Goal: Task Accomplishment & Management: Check status

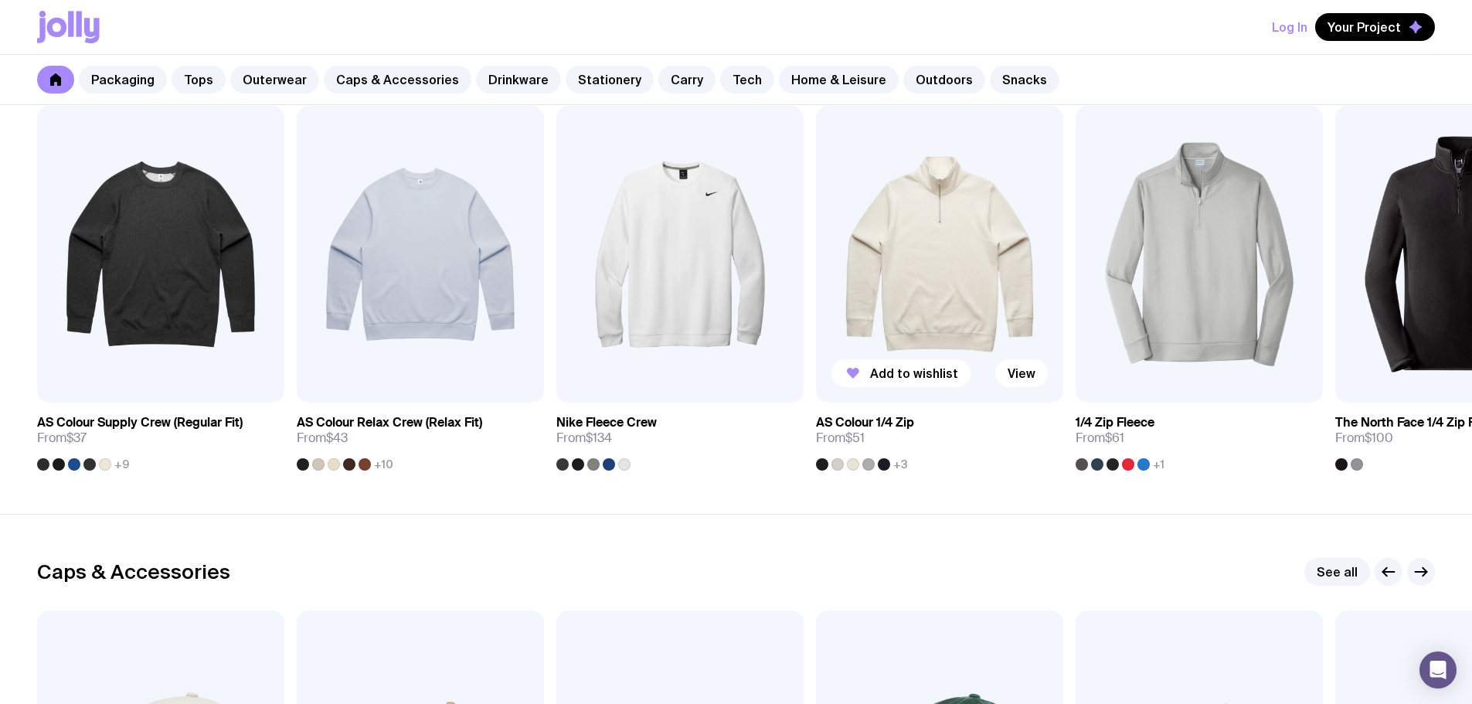
scroll to position [1314, 0]
click at [142, 481] on section "Outerwear See all Add to wishlist View AS Colour Supply Crew (Regular Fit) From…" at bounding box center [736, 263] width 1472 height 505
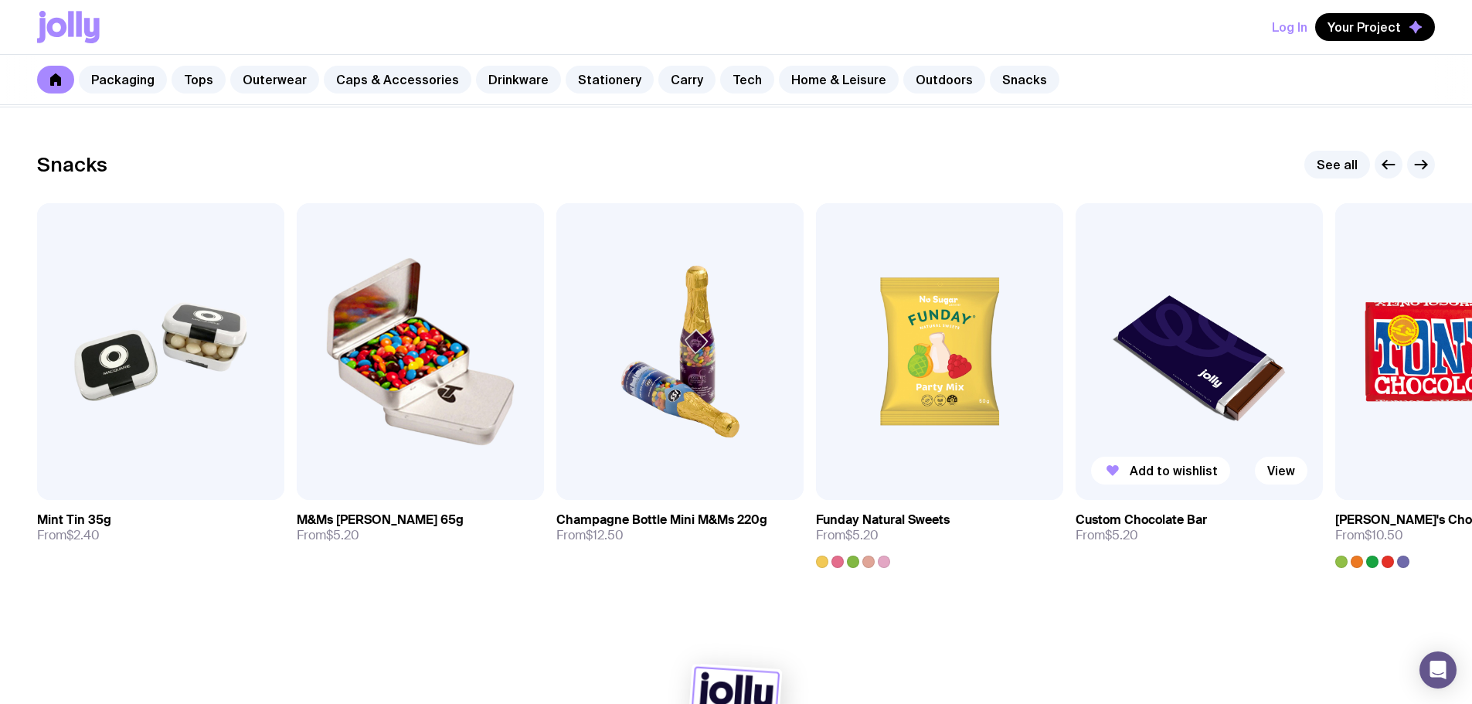
scroll to position [5332, 0]
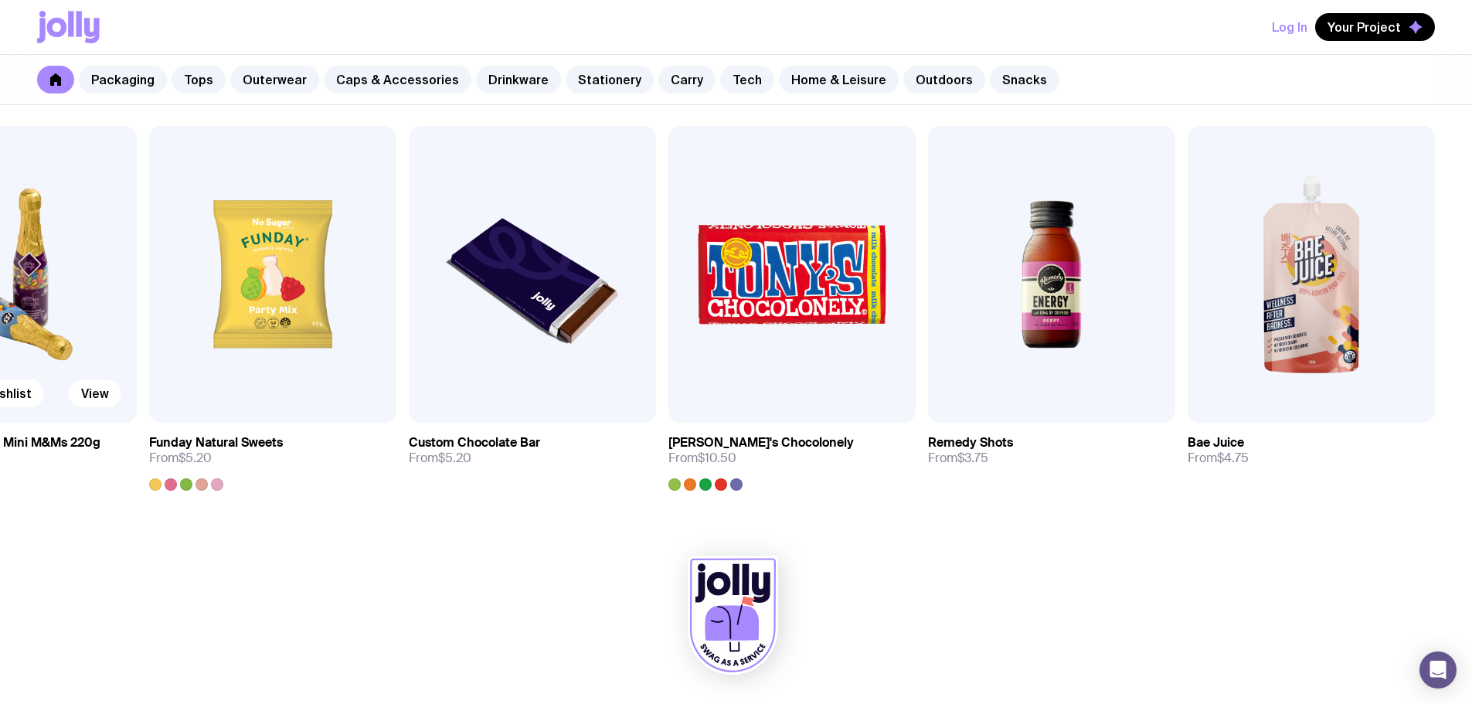
drag, startPoint x: 1337, startPoint y: 334, endPoint x: 104, endPoint y: 325, distance: 1232.6
click at [104, 325] on div "Add to wishlist View Mint Tin 35g From $2.40 Add to wishlist View M&Ms [PERSON_…" at bounding box center [736, 308] width 1398 height 365
drag, startPoint x: 1093, startPoint y: 320, endPoint x: 973, endPoint y: 333, distance: 120.5
click at [947, 332] on img at bounding box center [1051, 274] width 247 height 297
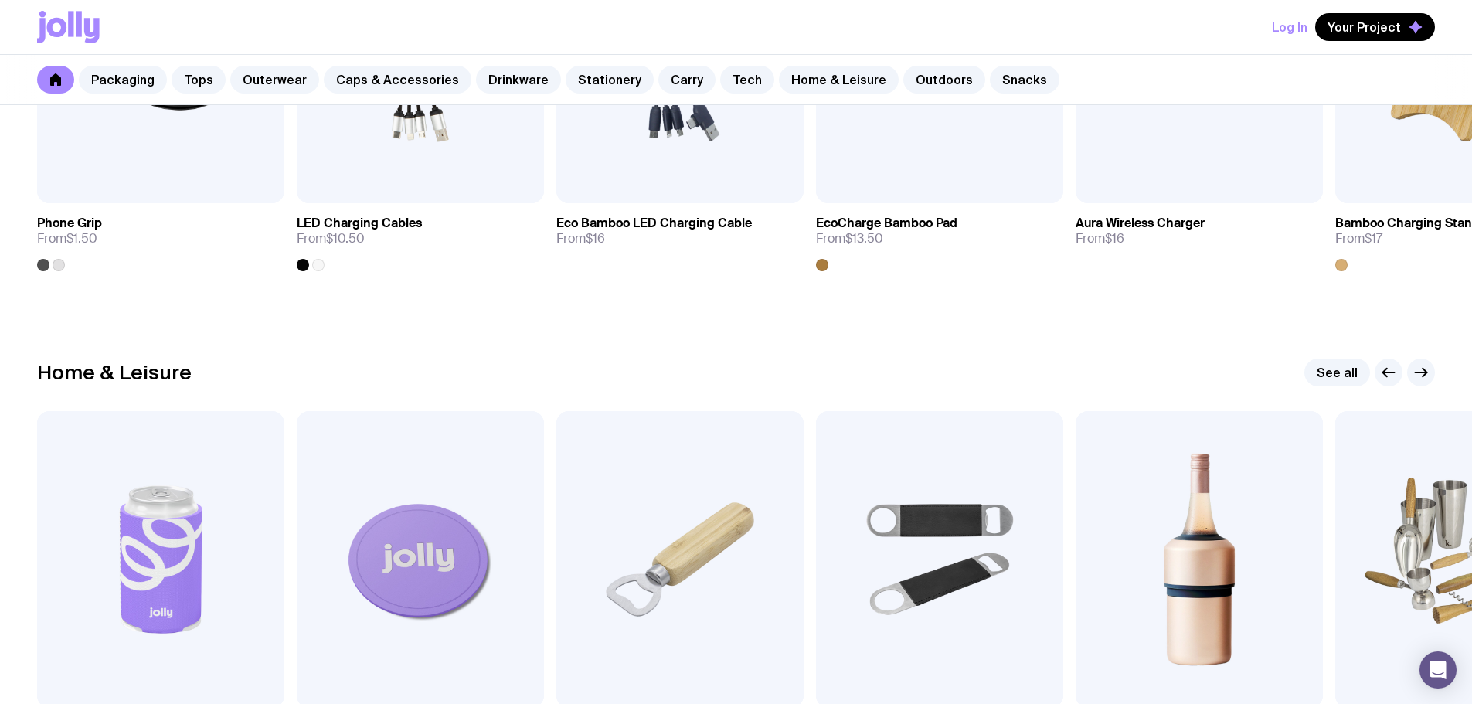
scroll to position [0, 0]
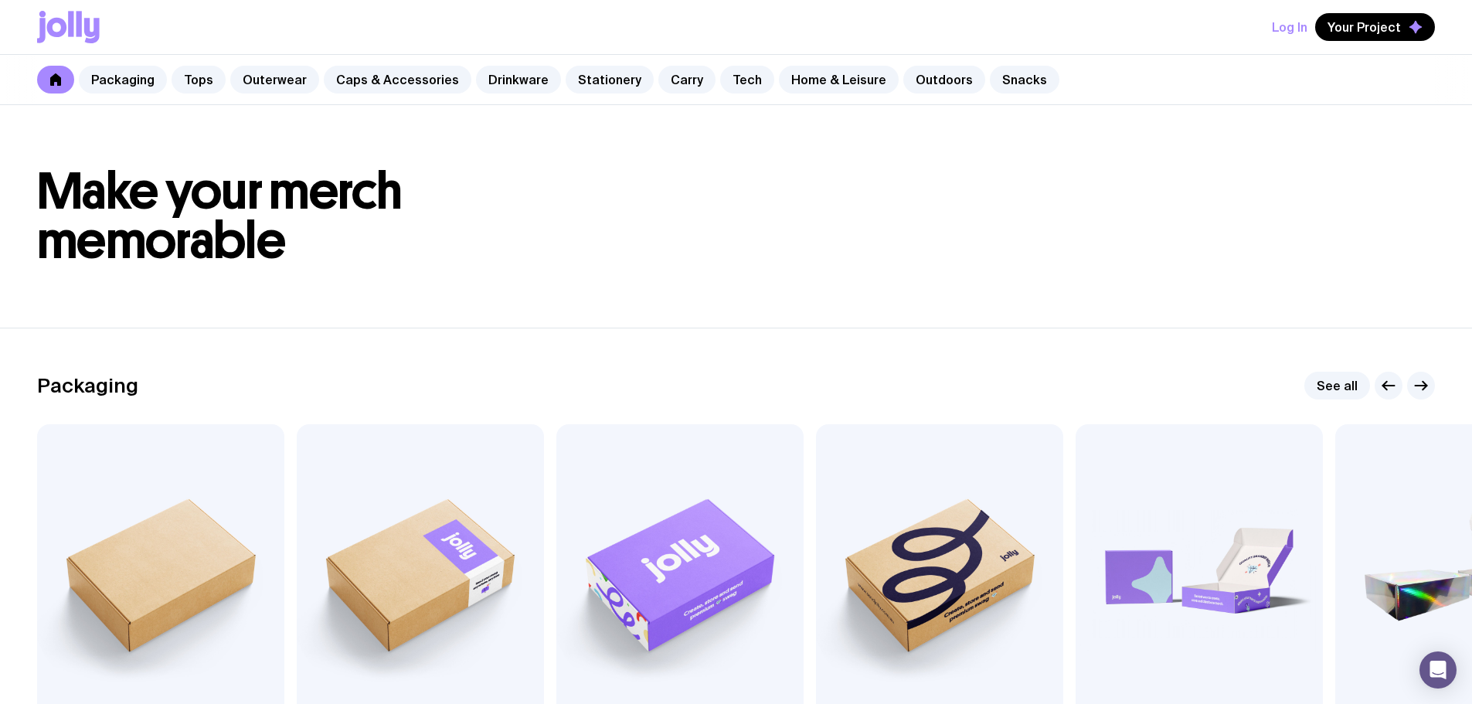
drag, startPoint x: 1264, startPoint y: 523, endPoint x: 1111, endPoint y: 165, distance: 389.9
drag, startPoint x: 1304, startPoint y: 158, endPoint x: 1304, endPoint y: 15, distance: 143.0
click at [1304, 158] on header "Make your merch memorable" at bounding box center [736, 216] width 1472 height 223
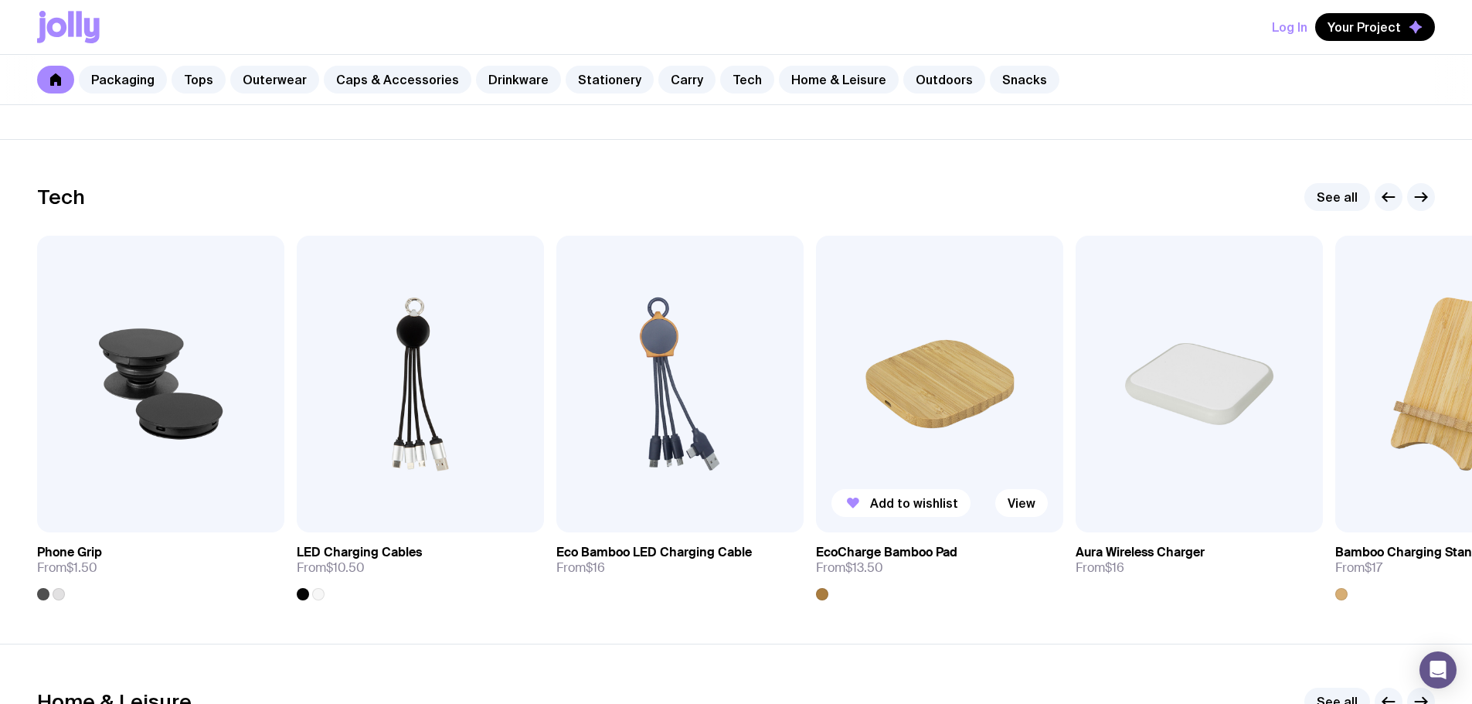
scroll to position [3787, 0]
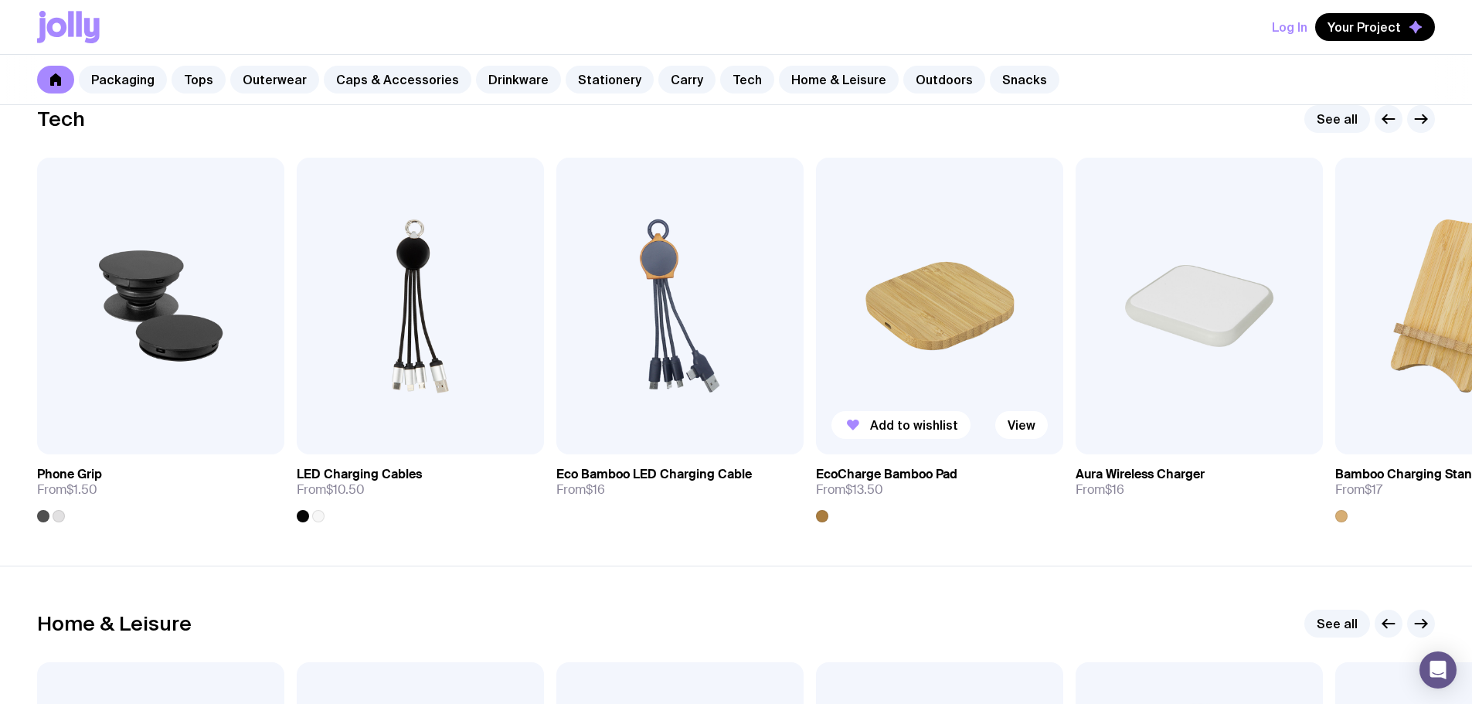
click at [843, 463] on link "EcoCharge Bamboo Pad From $13.50" at bounding box center [939, 488] width 247 height 68
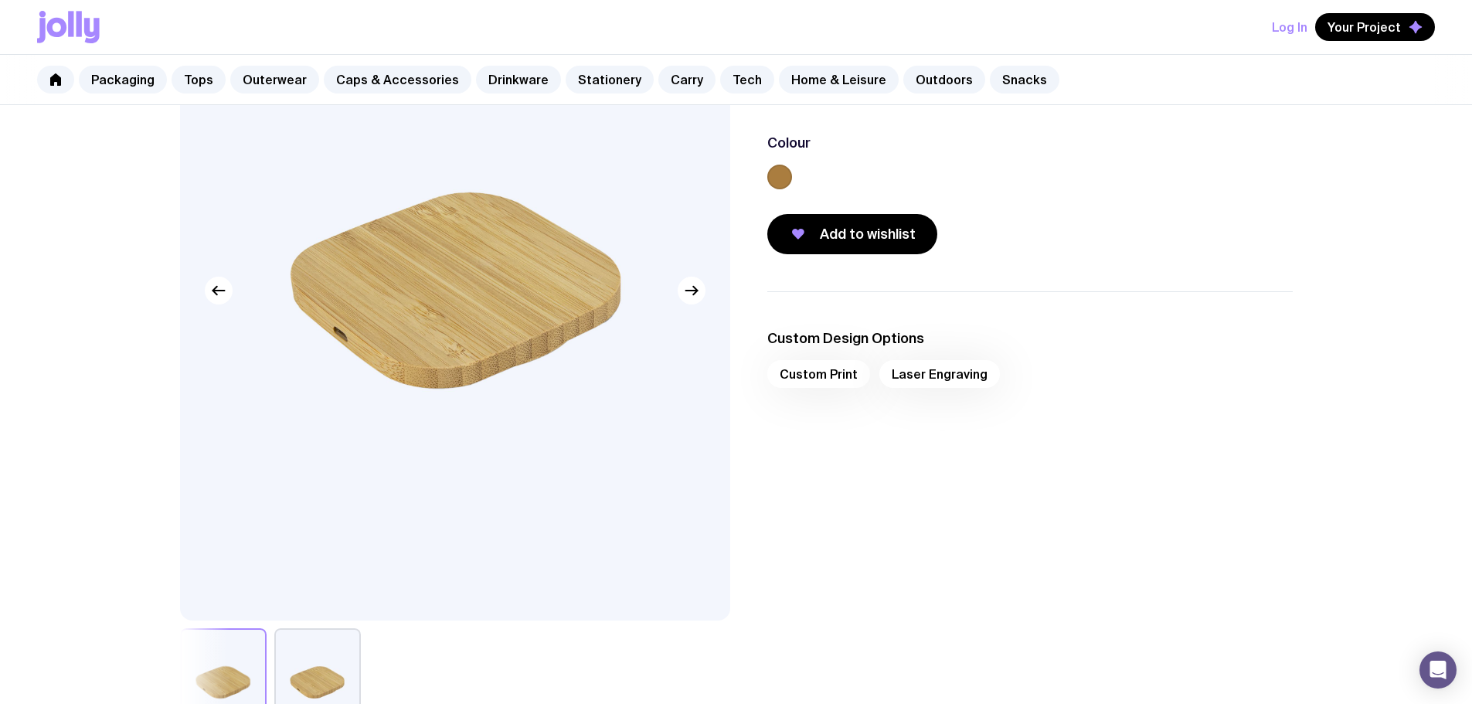
scroll to position [36, 0]
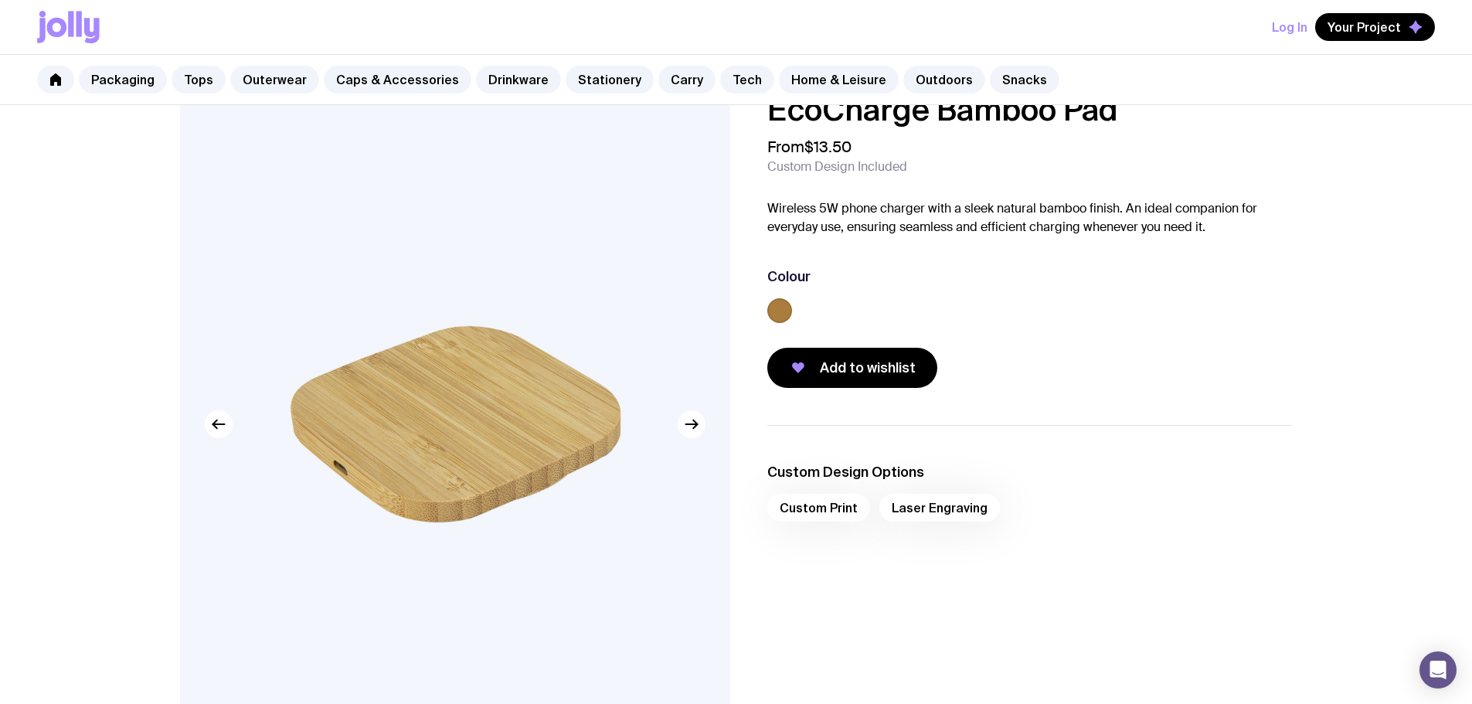
click at [776, 580] on div "Custom Design Options Custom Print Laser Engraving" at bounding box center [1018, 647] width 550 height 445
click at [819, 512] on div "Custom Print Laser Engraving" at bounding box center [1030, 512] width 526 height 37
click at [989, 523] on div "Custom Print Laser Engraving" at bounding box center [1030, 512] width 526 height 37
click at [948, 515] on div "Custom Print Laser Engraving" at bounding box center [1030, 512] width 526 height 37
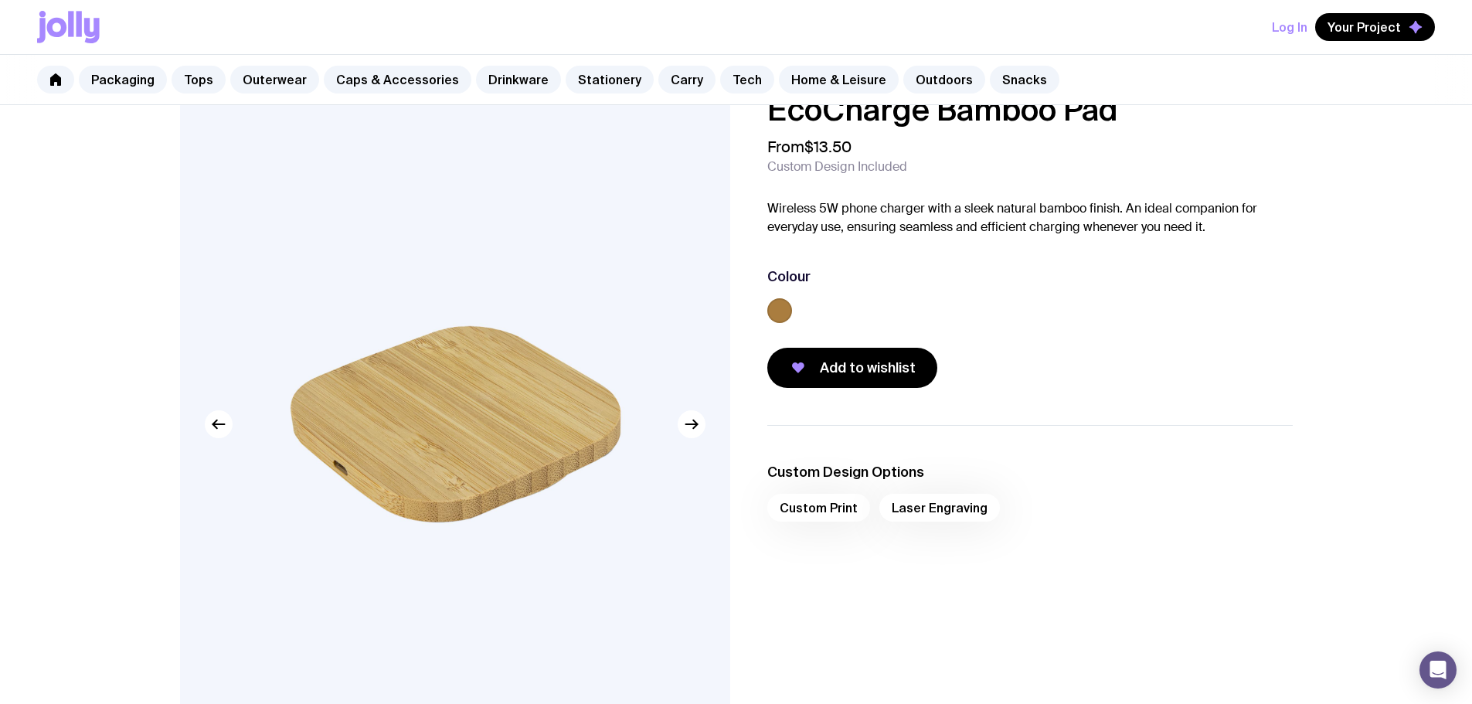
click at [948, 515] on div "Custom Print Laser Engraving" at bounding box center [1030, 512] width 526 height 37
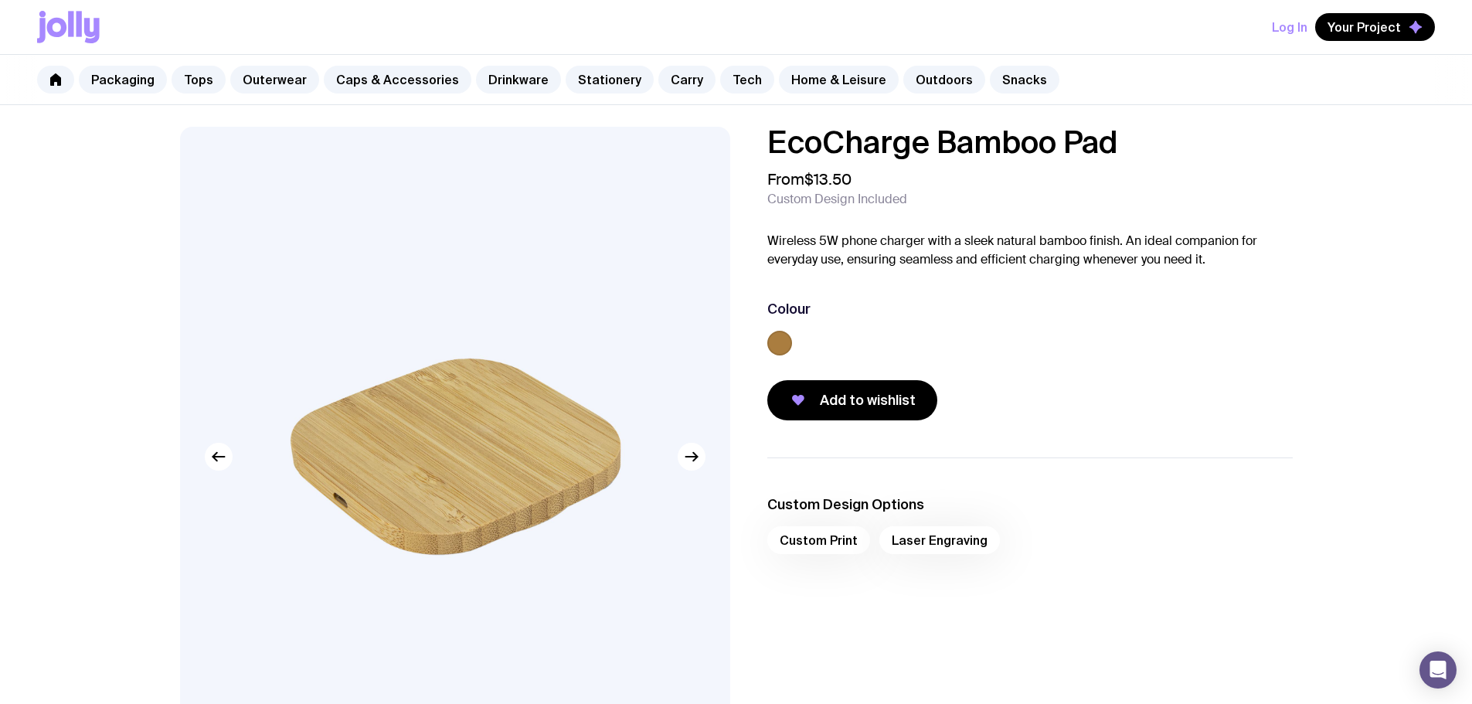
scroll to position [0, 0]
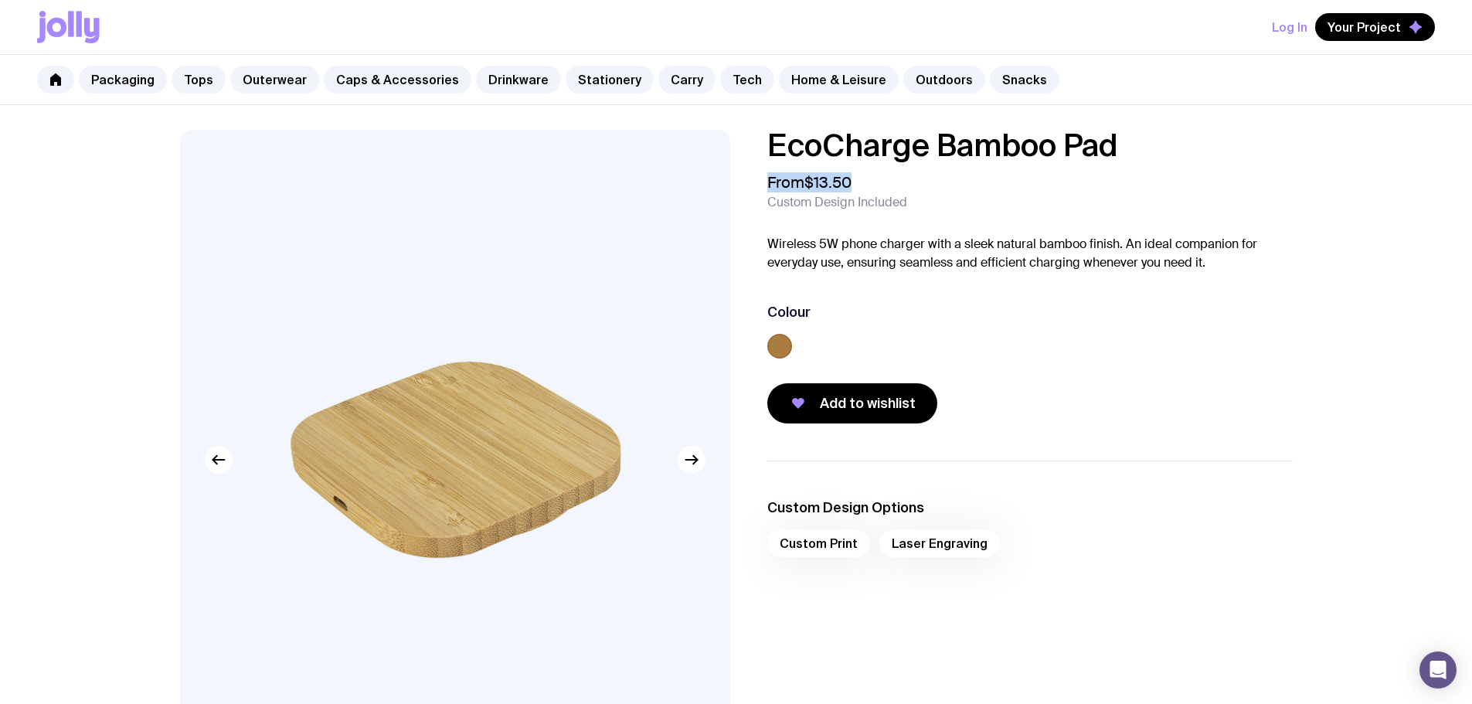
drag, startPoint x: 873, startPoint y: 163, endPoint x: 767, endPoint y: 182, distance: 108.2
click at [767, 182] on div "EcoCharge Bamboo Pad From $13.50 Custom Design Included Wireless 5W phone charg…" at bounding box center [1030, 277] width 526 height 294
click at [1043, 408] on div "Add to wishlist" at bounding box center [1030, 403] width 526 height 40
click at [1056, 474] on ul "Custom Design Options Custom Print Laser Engraving" at bounding box center [1030, 532] width 526 height 143
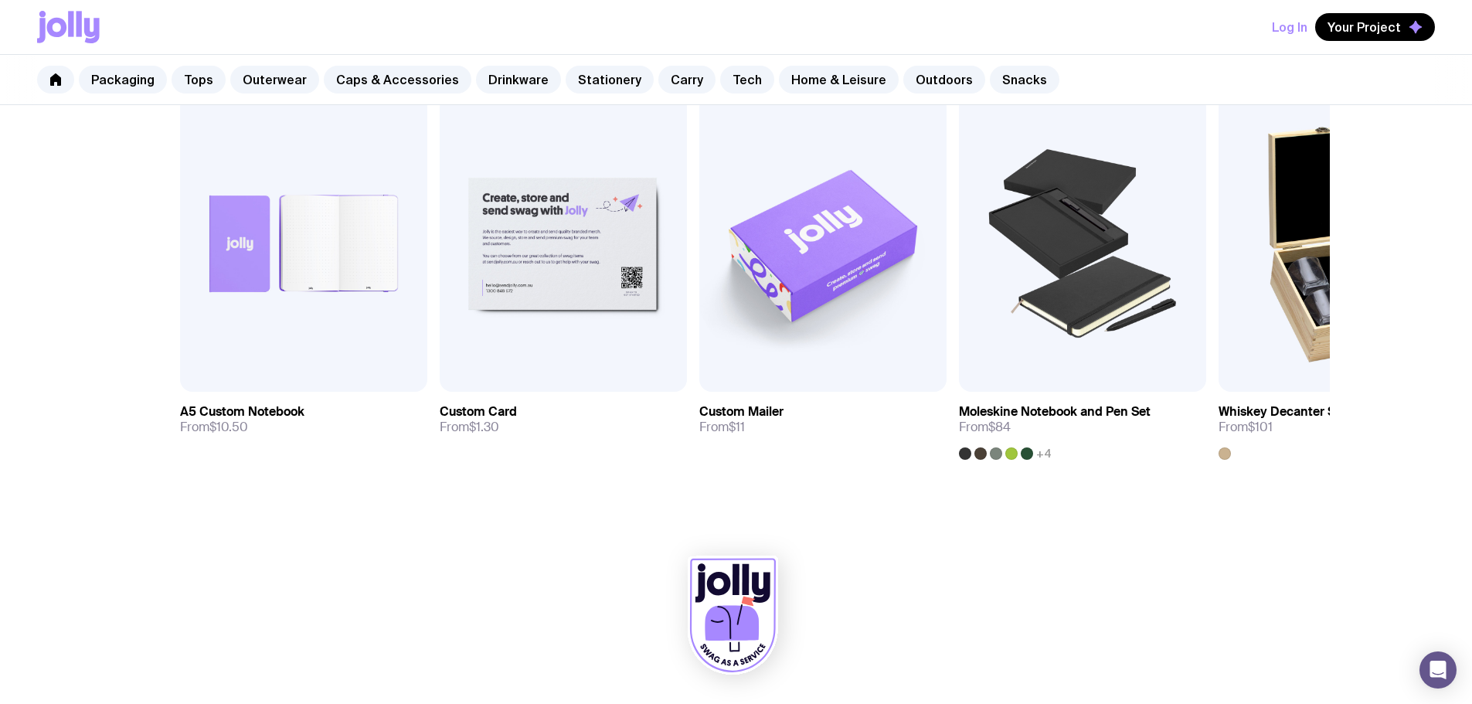
scroll to position [347, 0]
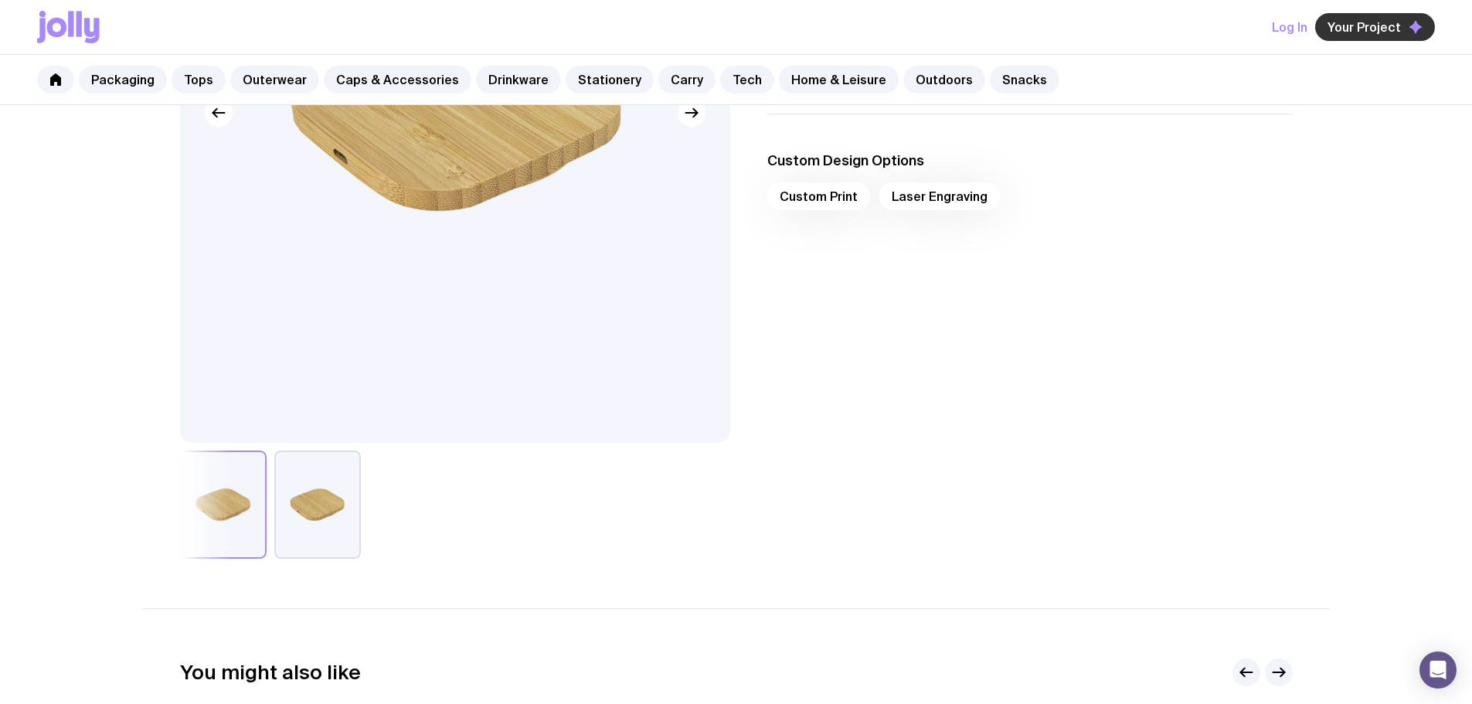
click at [1343, 36] on button "Your Project" at bounding box center [1375, 27] width 120 height 28
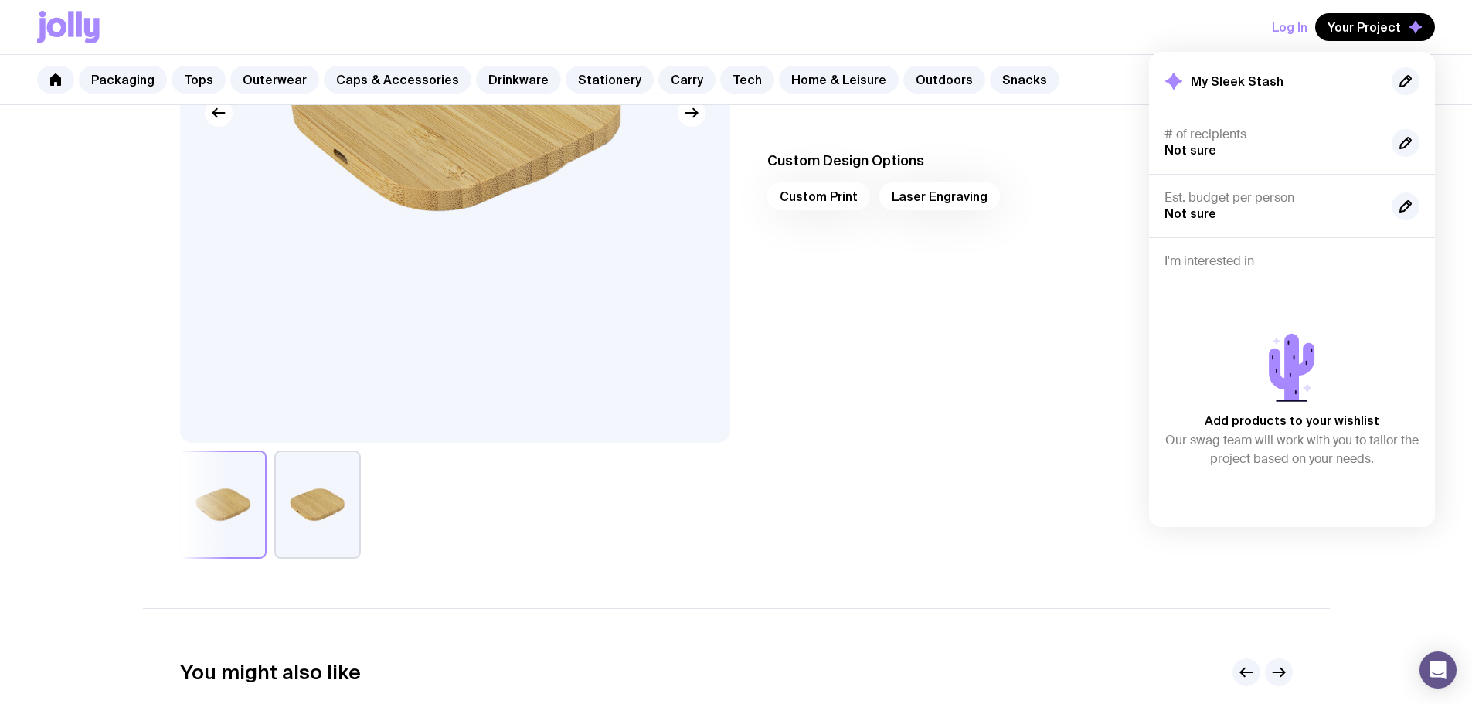
click at [1298, 40] on button "Log In" at bounding box center [1290, 27] width 36 height 28
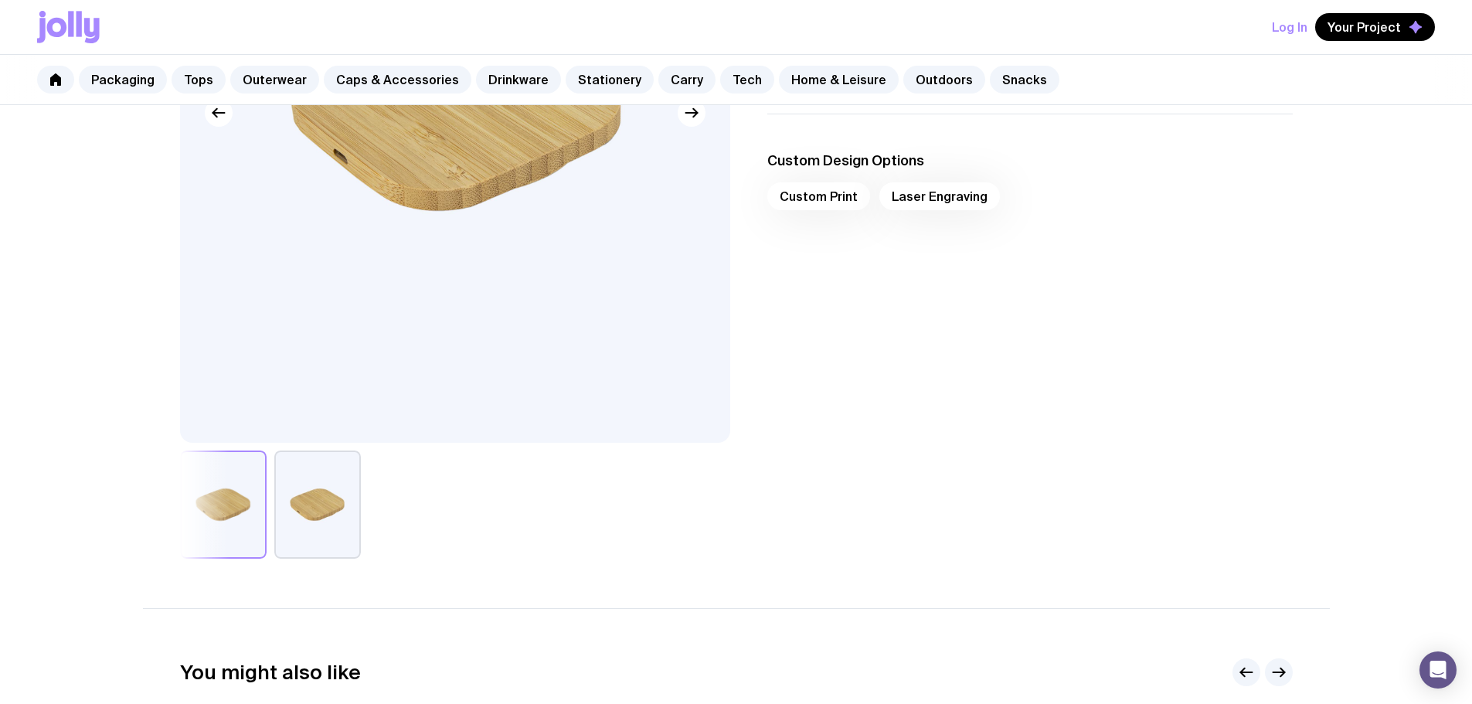
click at [1301, 25] on div "Log in or Sign up Continue" at bounding box center [736, 366] width 1472 height 704
click at [1294, 19] on button "Log In" at bounding box center [1290, 27] width 36 height 28
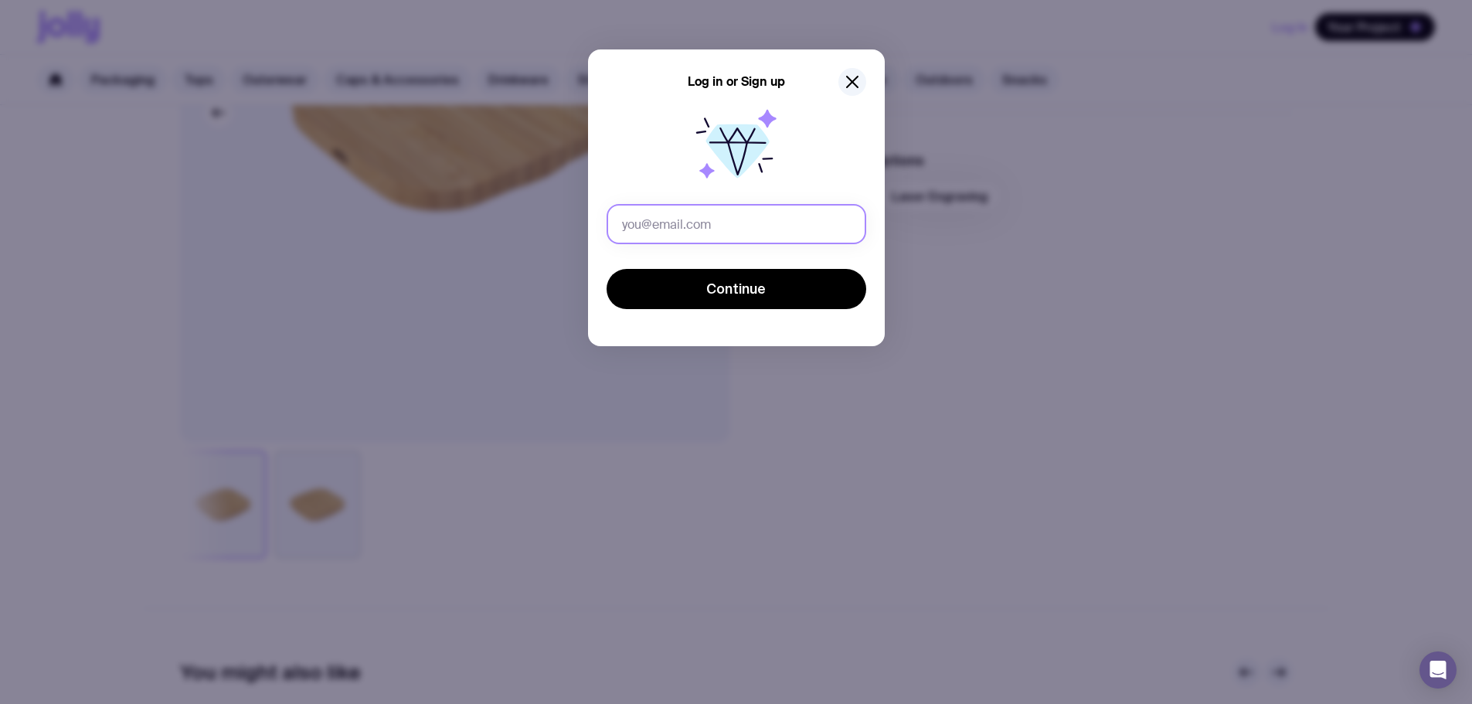
click at [697, 214] on input "text" at bounding box center [737, 224] width 260 height 40
type input "[PERSON_NAME][EMAIL_ADDRESS][DOMAIN_NAME]"
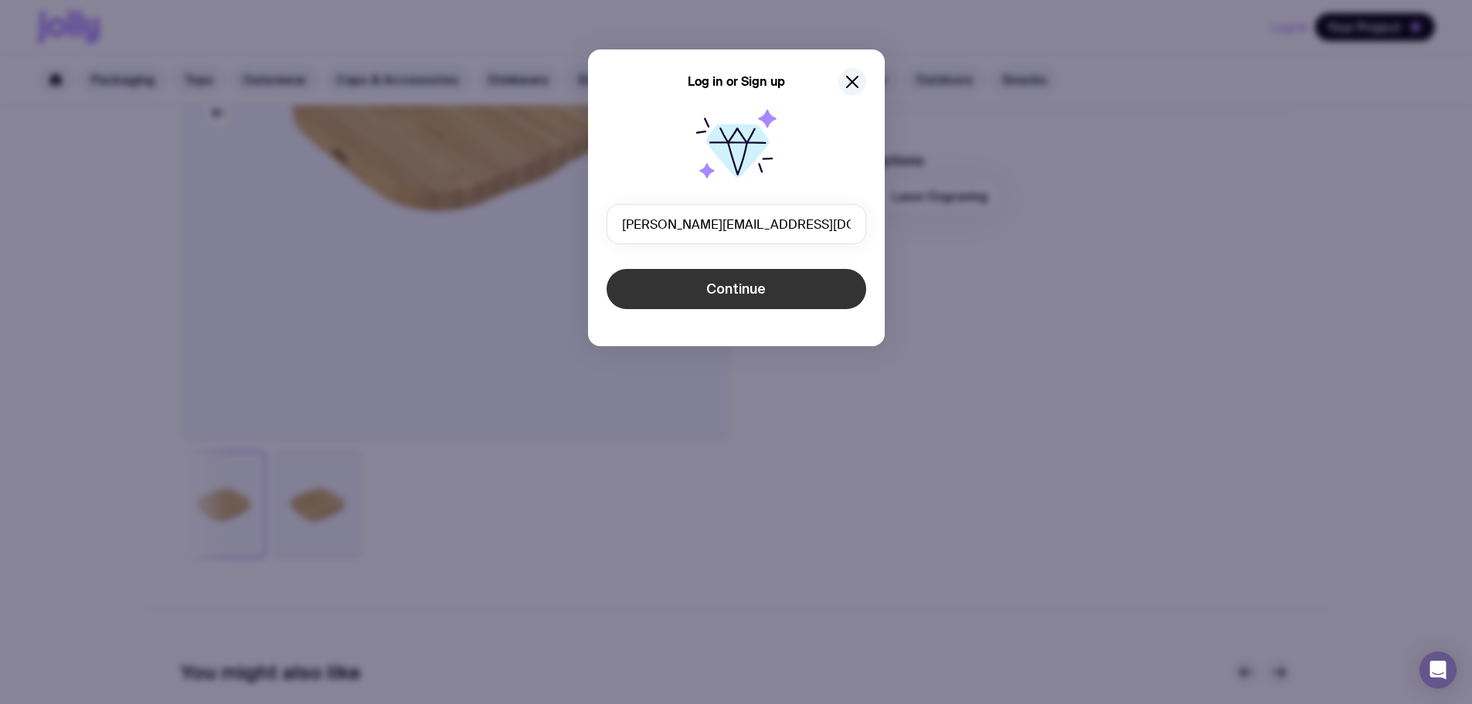
click at [715, 298] on button "Continue" at bounding box center [737, 289] width 260 height 40
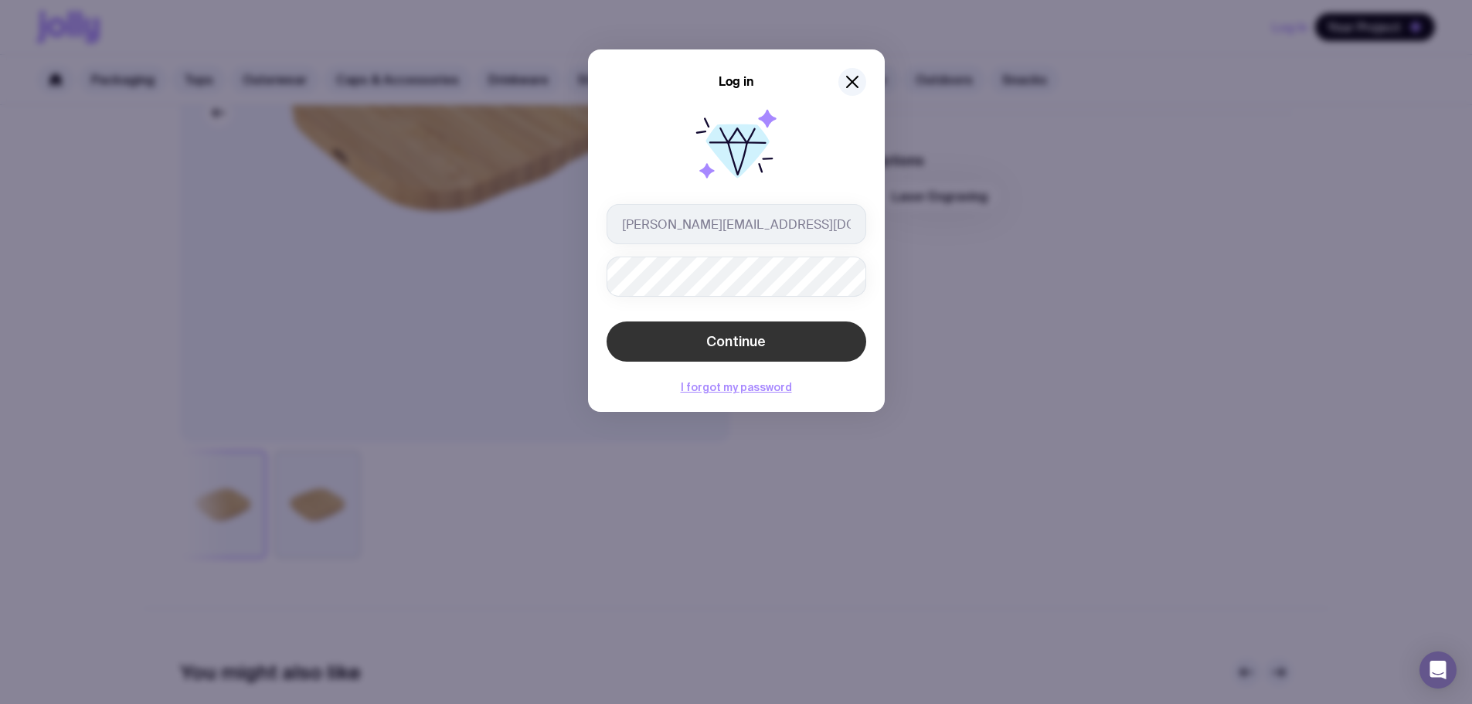
click at [679, 334] on button "Continue" at bounding box center [737, 341] width 260 height 40
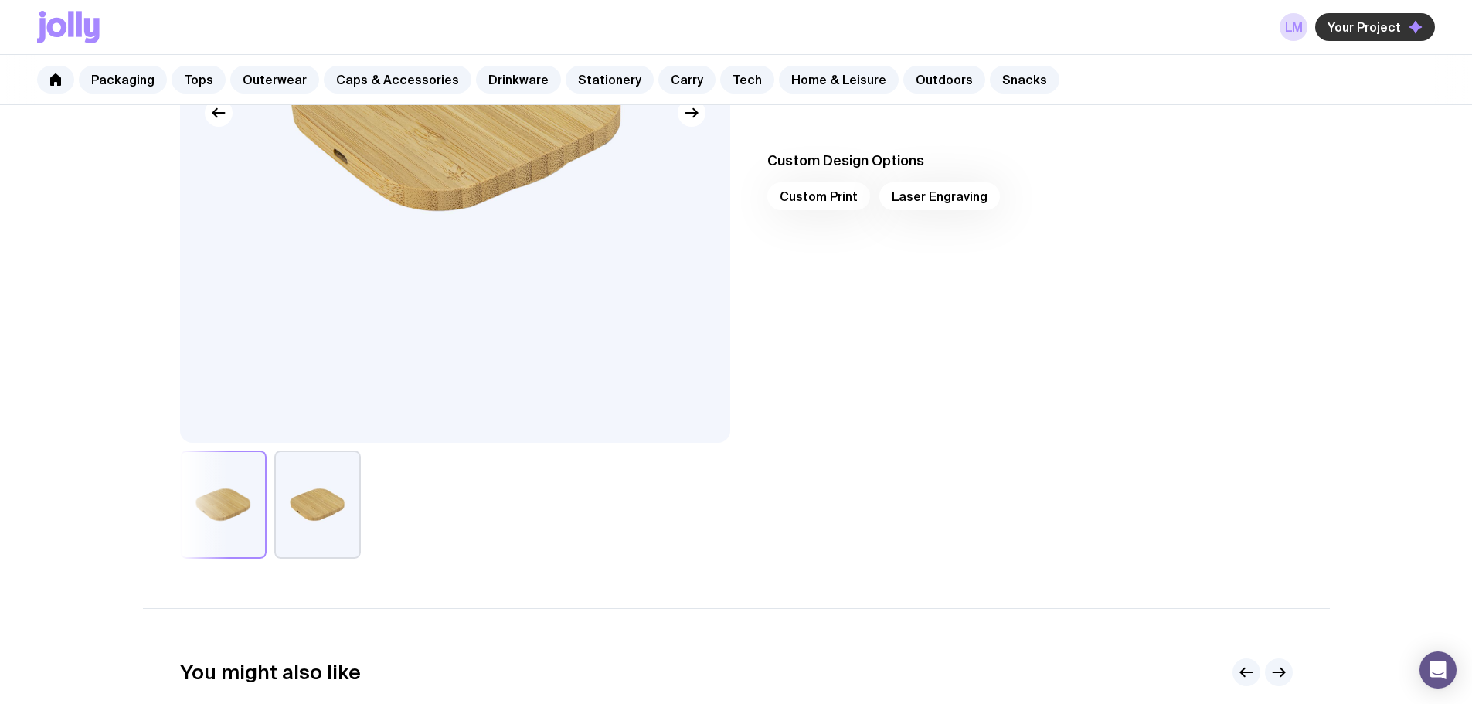
click at [1397, 14] on button "Your Project" at bounding box center [1375, 27] width 120 height 28
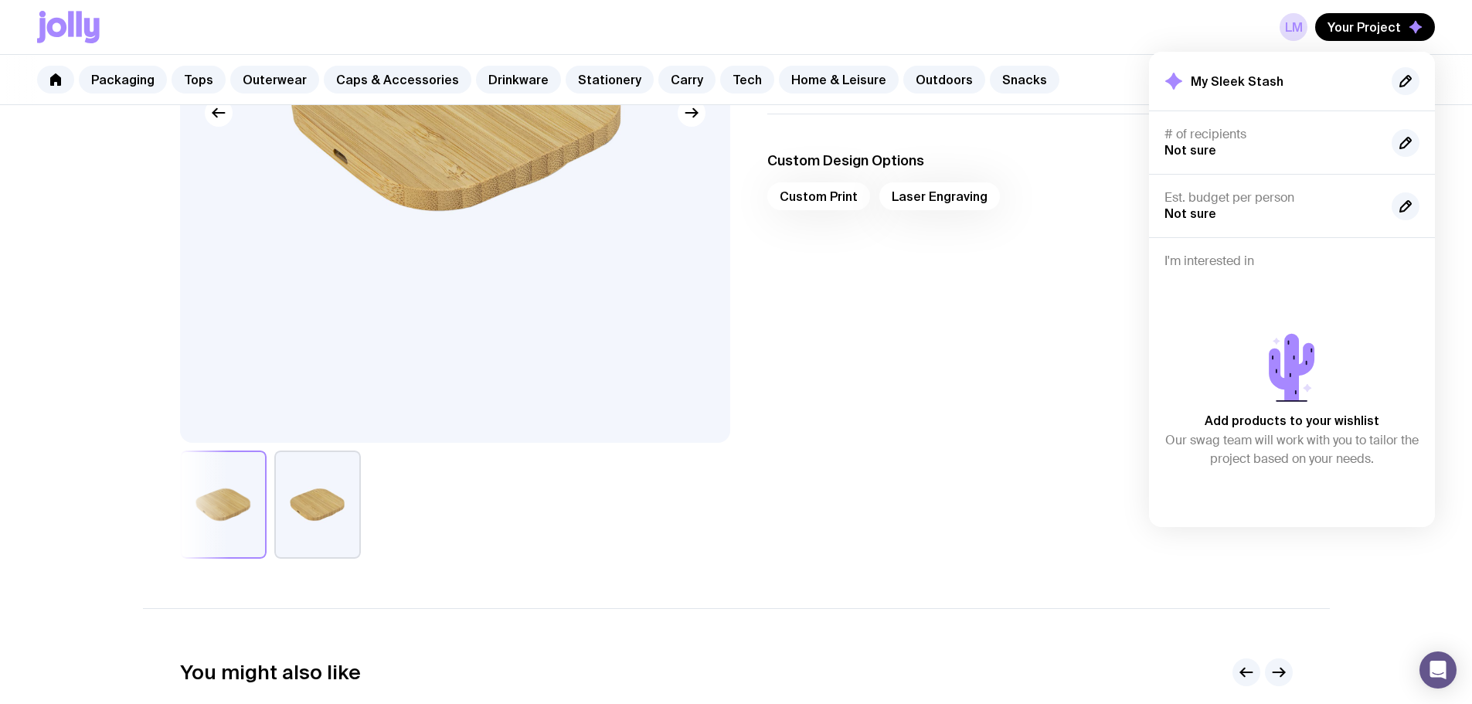
click at [1059, 391] on div "Custom Design Options Custom Print Laser Engraving" at bounding box center [1018, 336] width 550 height 445
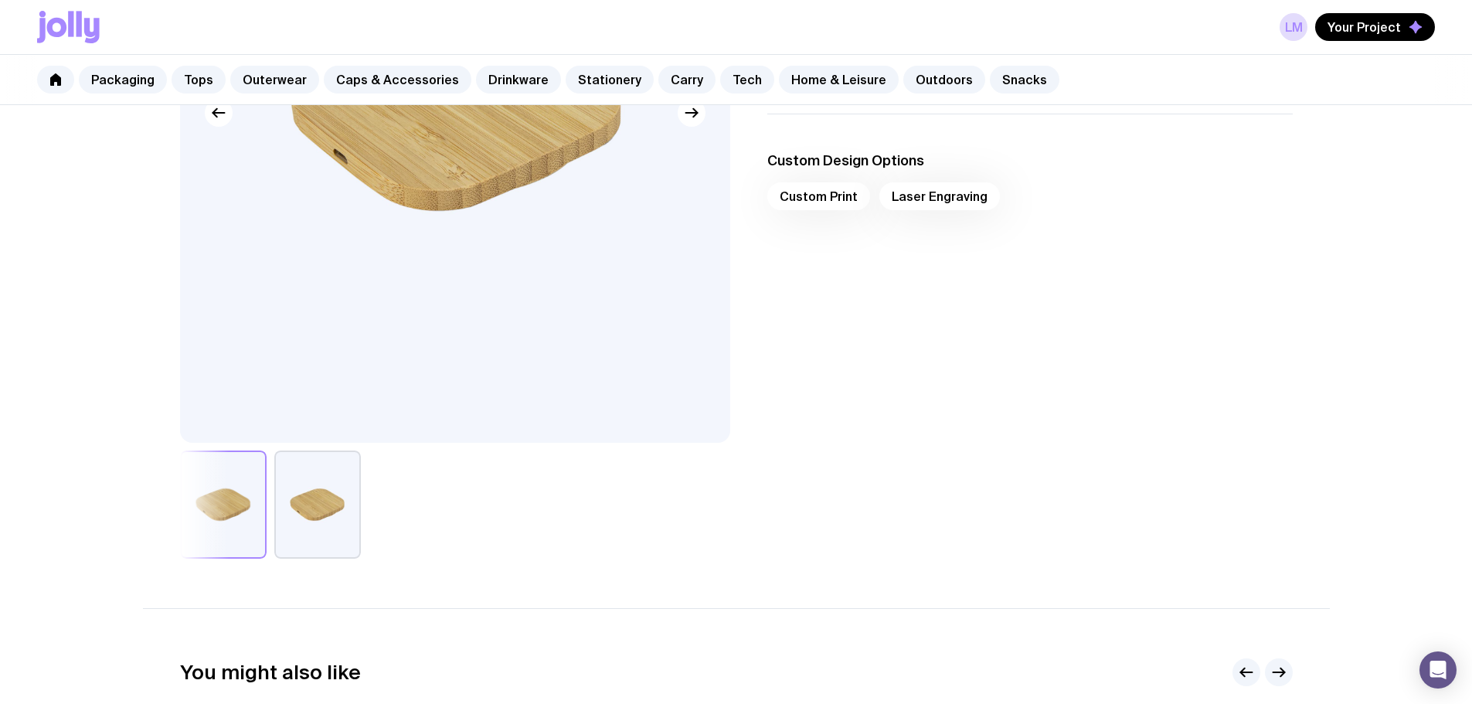
click at [1296, 29] on link "LM" at bounding box center [1294, 27] width 28 height 28
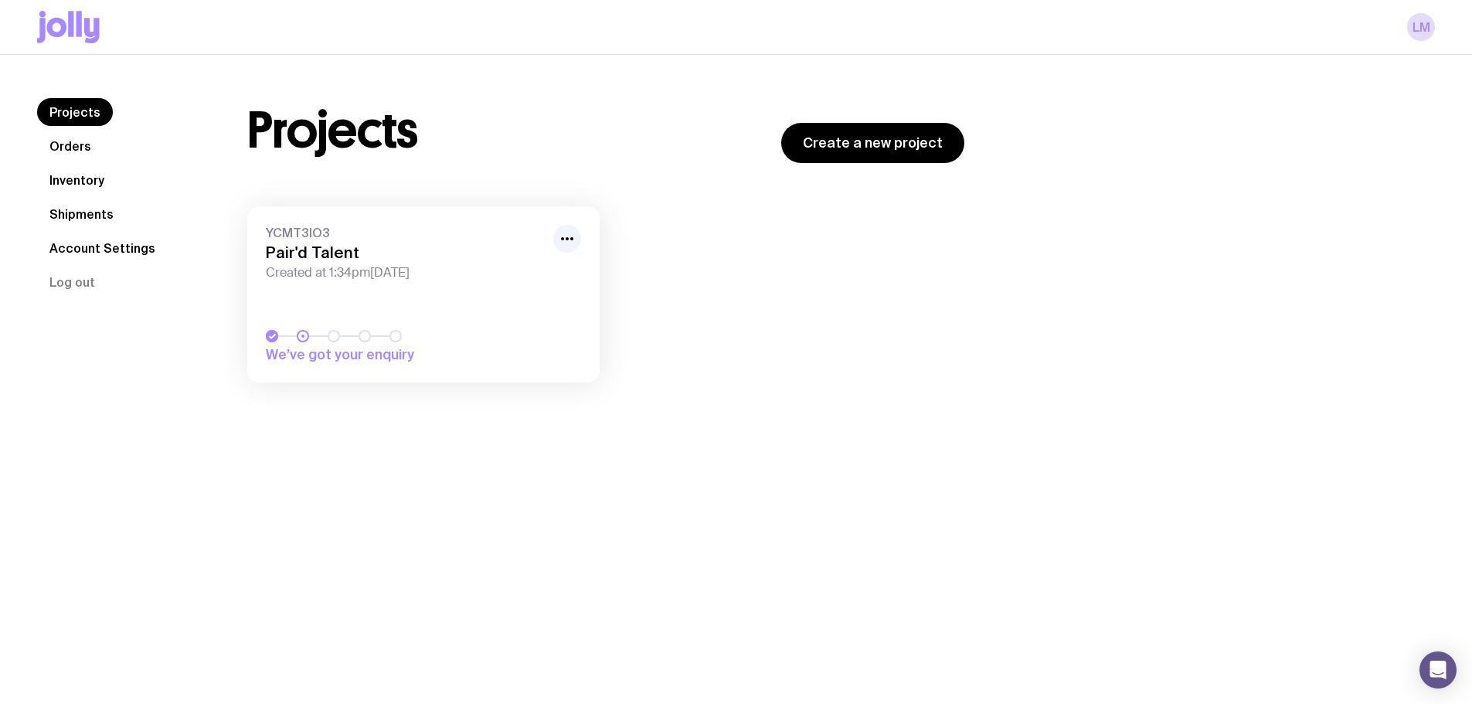
click at [481, 299] on link "YCMT3IO3 Pair'd Talent Created at 1:34pm[DATE] We’ve got your enquiry" at bounding box center [423, 294] width 352 height 176
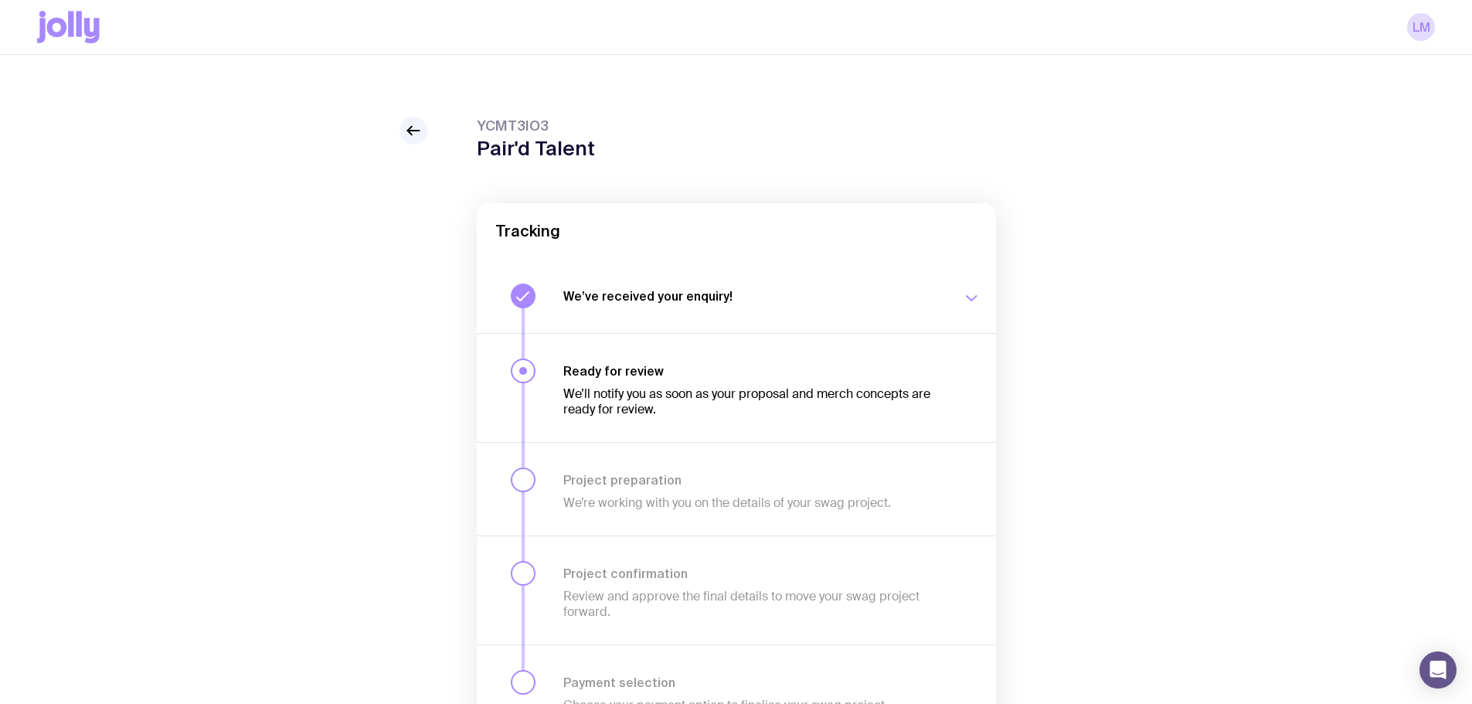
click at [412, 153] on div "YCMT3IO3 Pair'd Talent Tracking We’ve received your enquiry! Our team is on it …" at bounding box center [736, 458] width 1398 height 683
click at [415, 128] on icon at bounding box center [413, 130] width 19 height 19
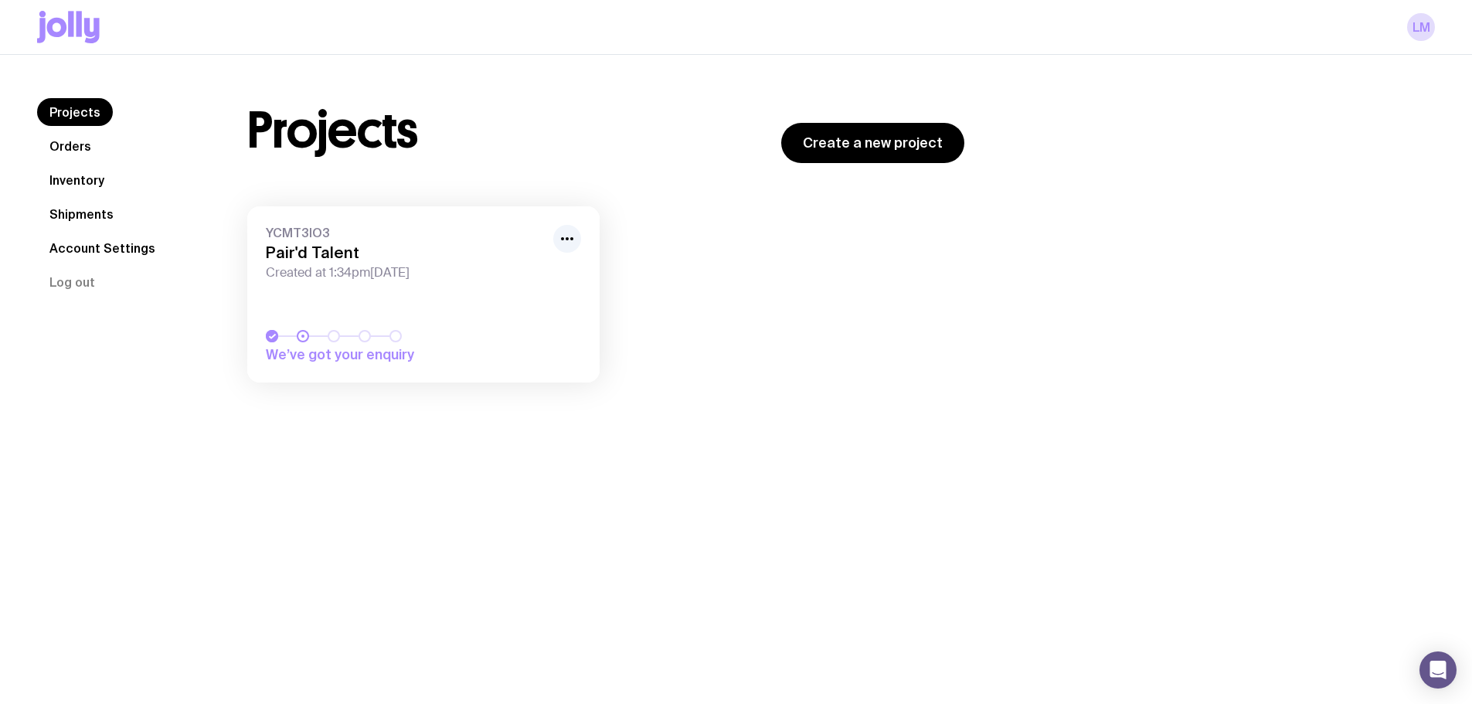
click at [1017, 338] on div "Projects Create a new project YCMT3IO3 Pair'd Talent Created at 1:34pm[DATE] We…" at bounding box center [822, 248] width 1225 height 300
click at [655, 481] on div "Projects Orders Inventory Shipments Account Settings Log out Projects Orders In…" at bounding box center [736, 407] width 1472 height 704
drag, startPoint x: 634, startPoint y: 425, endPoint x: 1096, endPoint y: 176, distance: 524.2
click at [635, 427] on div "Projects Orders Inventory Shipments Account Settings Log out Projects Orders In…" at bounding box center [736, 248] width 1472 height 386
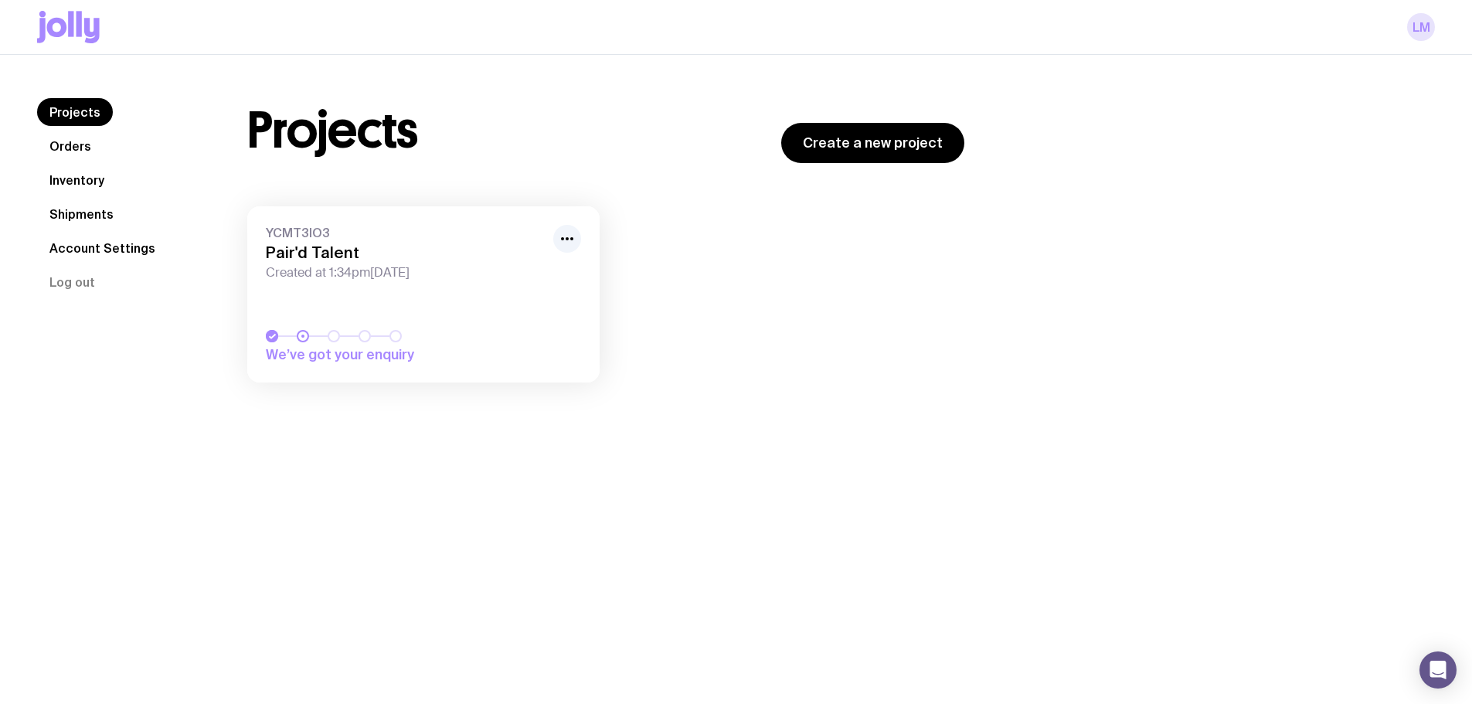
click at [1418, 21] on link "LM" at bounding box center [1421, 27] width 28 height 28
click at [58, 27] on icon at bounding box center [68, 27] width 63 height 32
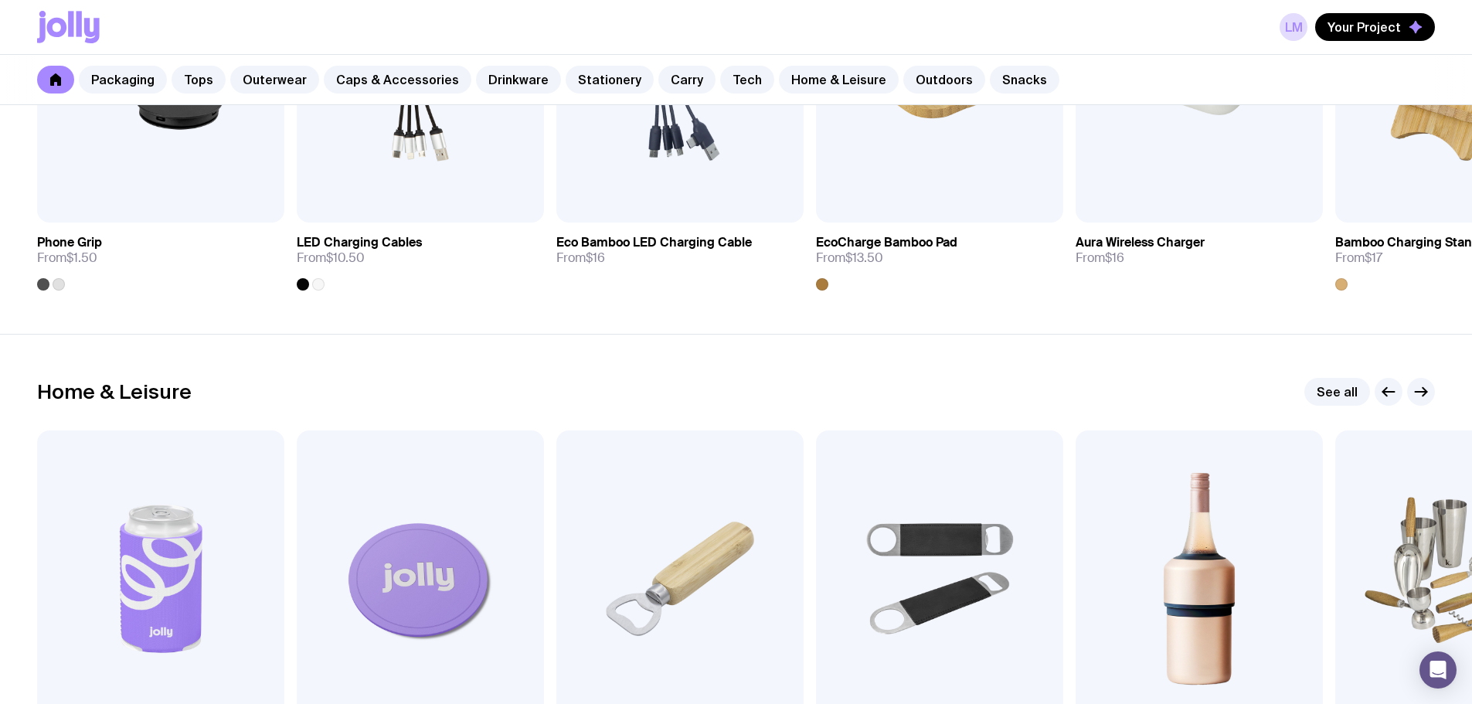
scroll to position [4096, 0]
